Goal: Task Accomplishment & Management: Complete application form

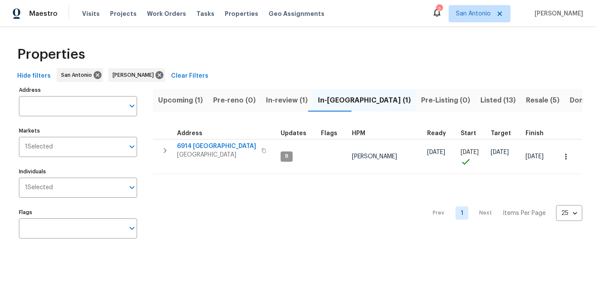
click at [271, 98] on span "In-review (1)" at bounding box center [287, 100] width 42 height 12
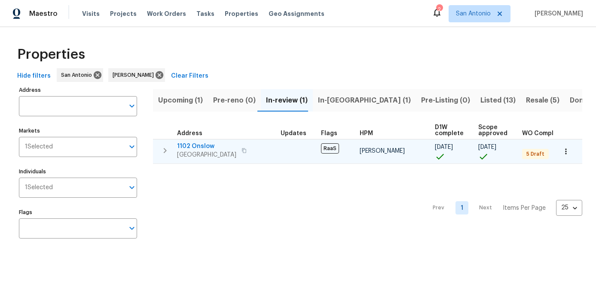
click at [191, 148] on span "1102 Onslow" at bounding box center [206, 146] width 59 height 9
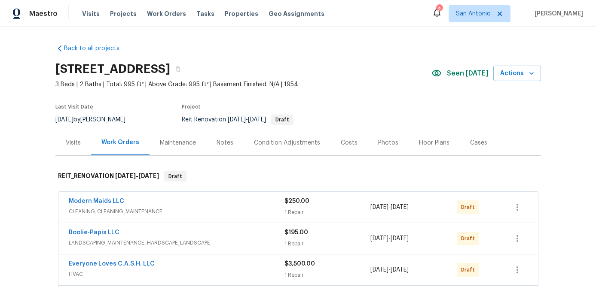
scroll to position [223, 0]
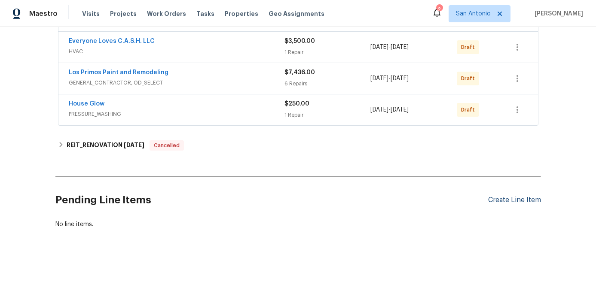
click at [507, 200] on div "Create Line Item" at bounding box center [514, 200] width 53 height 8
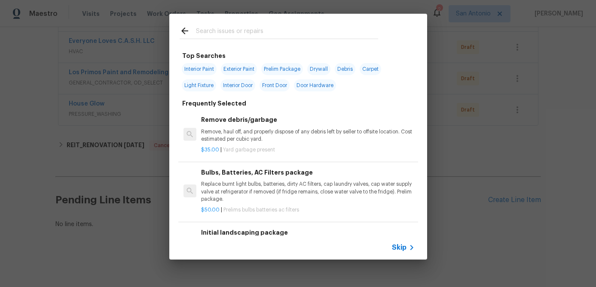
click at [397, 250] on span "Skip" at bounding box center [399, 248] width 15 height 9
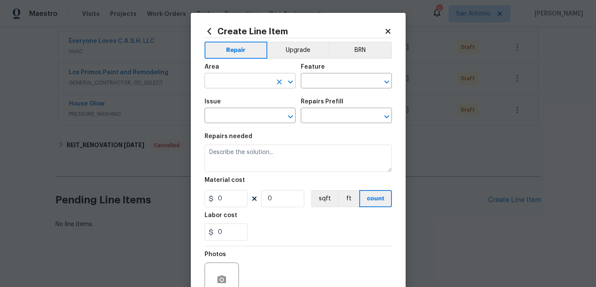
click at [226, 78] on input "text" at bounding box center [237, 81] width 67 height 13
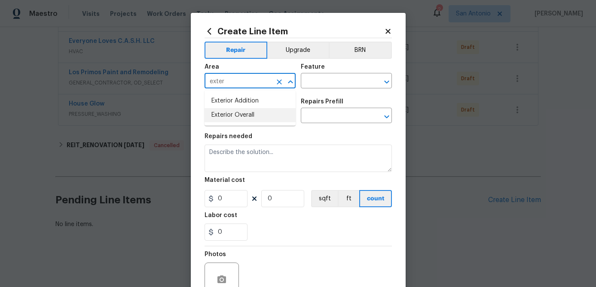
click at [232, 114] on li "Exterior Overall" at bounding box center [249, 115] width 91 height 14
type input "Exterior Overall"
click at [311, 80] on input "text" at bounding box center [334, 81] width 67 height 13
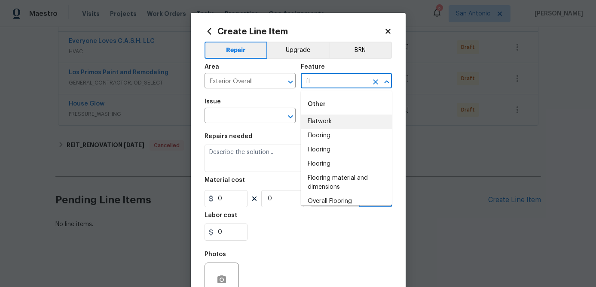
click at [317, 124] on li "Flatwork" at bounding box center [346, 122] width 91 height 14
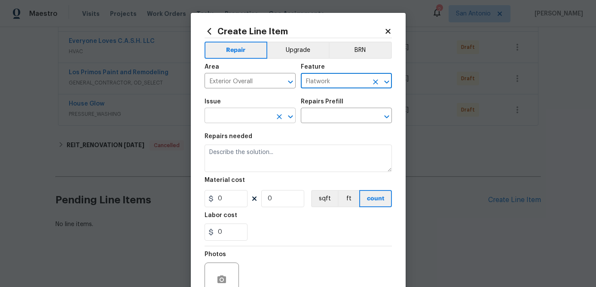
type input "Flatwork"
click at [243, 116] on input "text" at bounding box center [237, 116] width 67 height 13
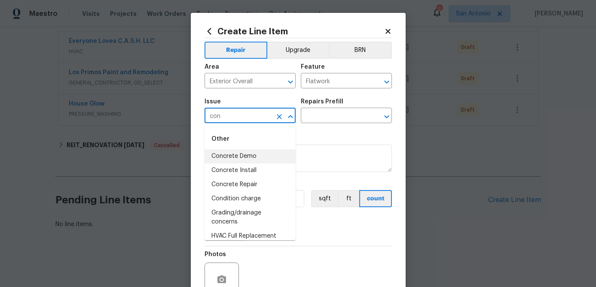
click at [236, 155] on li "Concrete Demo" at bounding box center [249, 156] width 91 height 14
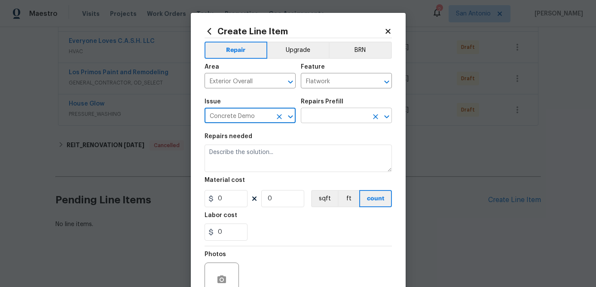
type input "Concrete Demo"
click at [318, 116] on input "text" at bounding box center [334, 116] width 67 height 13
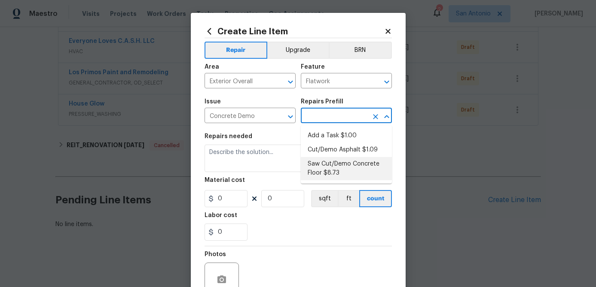
click at [324, 163] on li "Saw Cut/Demo Concrete Floor $8.73" at bounding box center [346, 168] width 91 height 23
type input "Saw Cut/Demo Concrete Floor $8.73"
type textarea "Prep, mask (dust containment even if wet cutting), saw cut and remove the concr…"
type input "8.73"
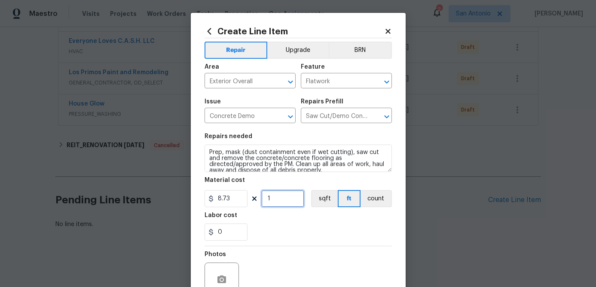
click at [277, 195] on input "1" at bounding box center [282, 198] width 43 height 17
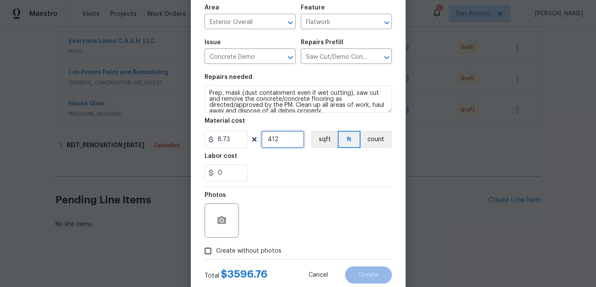
scroll to position [83, 0]
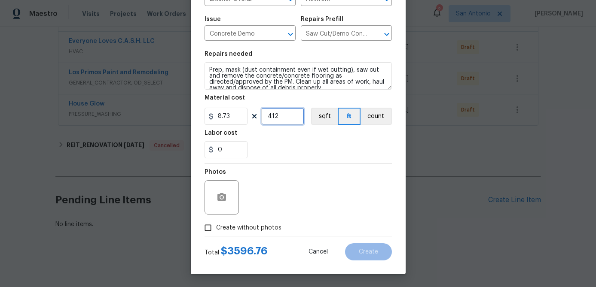
type input "412"
click at [232, 152] on input "0" at bounding box center [225, 149] width 43 height 17
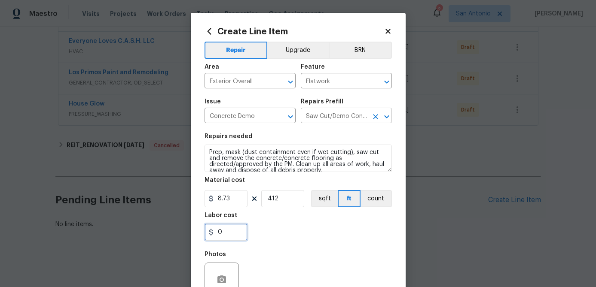
click at [378, 115] on icon "Clear" at bounding box center [375, 117] width 9 height 9
type input "Saw Cut/Demo Concrete Floor $8.73"
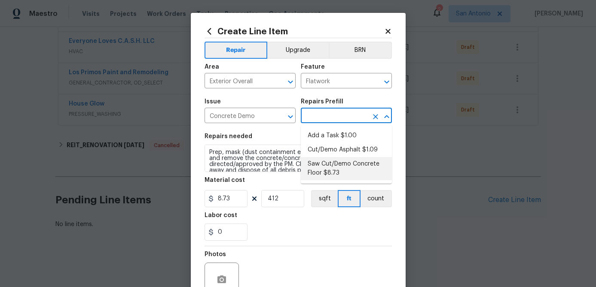
click at [358, 113] on input "text" at bounding box center [334, 116] width 67 height 13
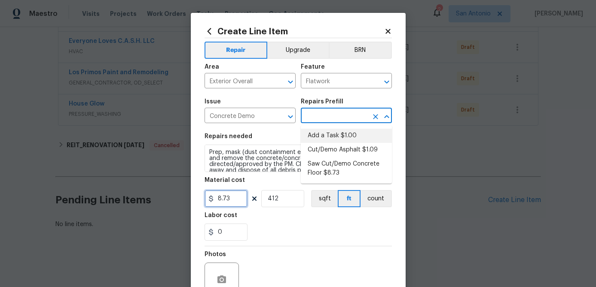
click at [238, 200] on input "8.73" at bounding box center [225, 198] width 43 height 17
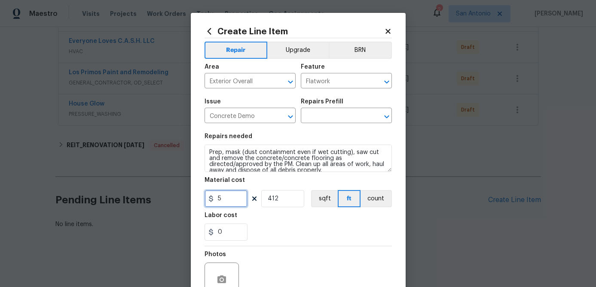
type input "5"
click at [288, 203] on input "412" at bounding box center [282, 198] width 43 height 17
